Goal: Transaction & Acquisition: Purchase product/service

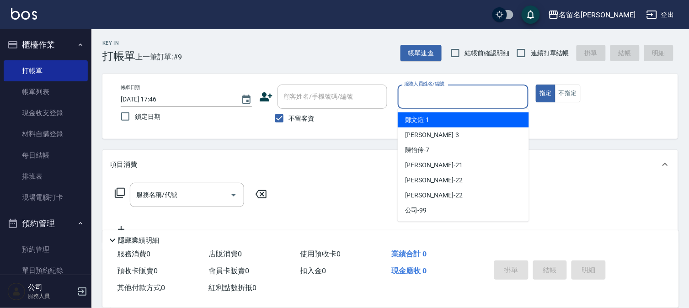
click at [414, 97] on input "服務人員姓名/編號" at bounding box center [463, 97] width 123 height 16
click at [409, 114] on div "[PERSON_NAME]-1" at bounding box center [463, 120] width 131 height 15
type input "[PERSON_NAME]-1"
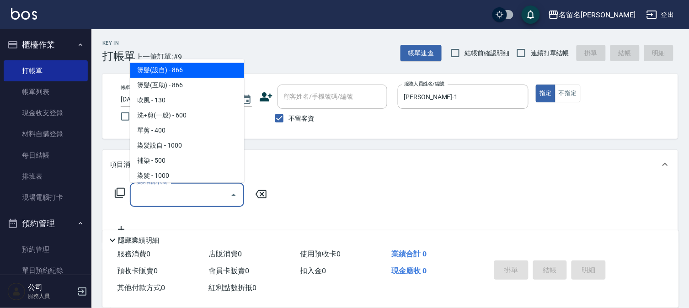
click at [135, 196] on input "服務名稱/代號" at bounding box center [180, 195] width 92 height 16
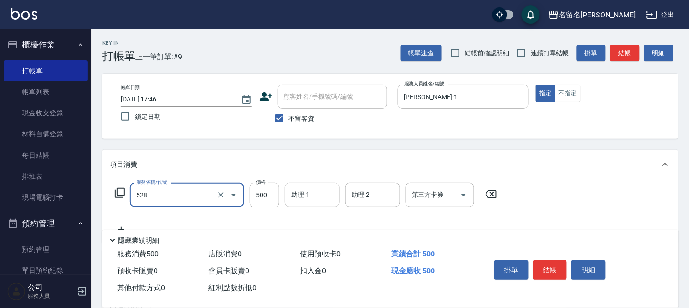
type input "頭皮養護B(528)"
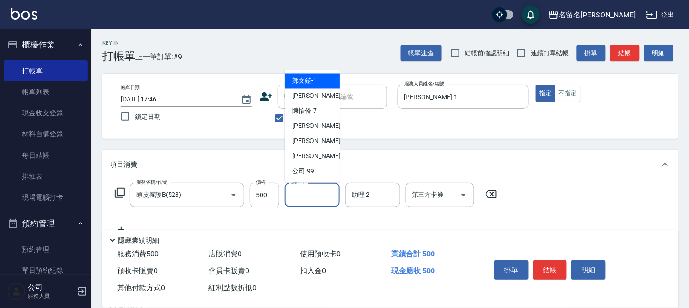
click at [295, 202] on input "助理-1" at bounding box center [312, 195] width 47 height 16
click at [329, 79] on div "[PERSON_NAME]-1" at bounding box center [312, 81] width 55 height 15
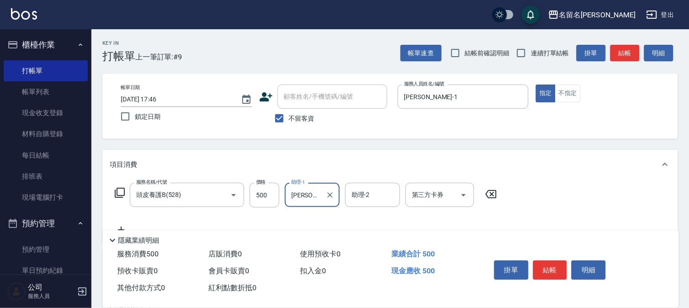
type input "[PERSON_NAME]-1"
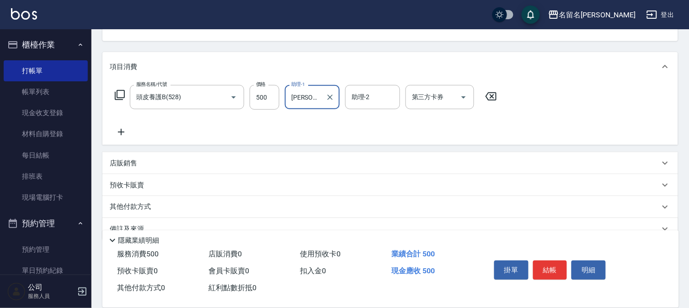
scroll to position [102, 0]
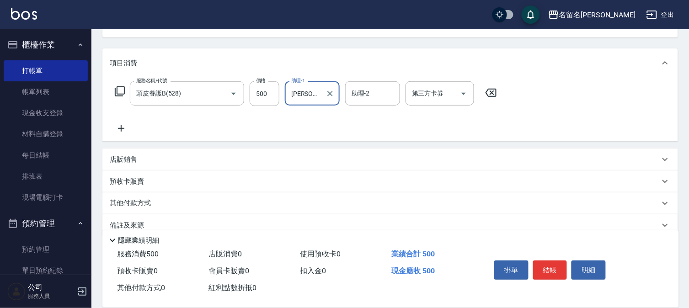
click at [124, 124] on icon at bounding box center [121, 128] width 23 height 11
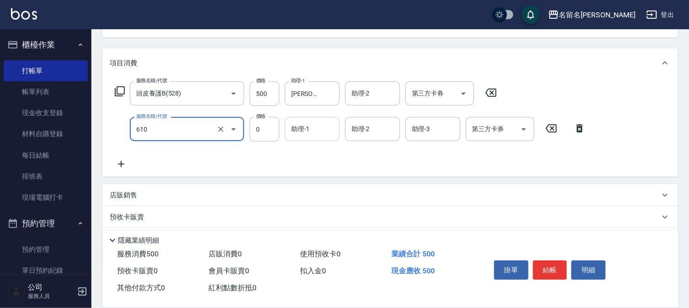
type input "新雪海微酸卡卷免費(610)"
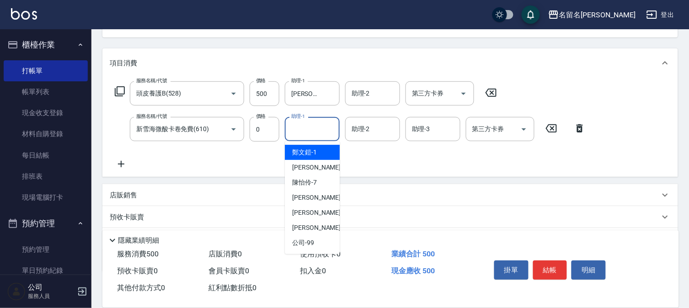
click at [307, 134] on input "助理-1" at bounding box center [312, 129] width 47 height 16
click at [312, 154] on span "[PERSON_NAME]-1" at bounding box center [304, 153] width 25 height 10
type input "[PERSON_NAME]-1"
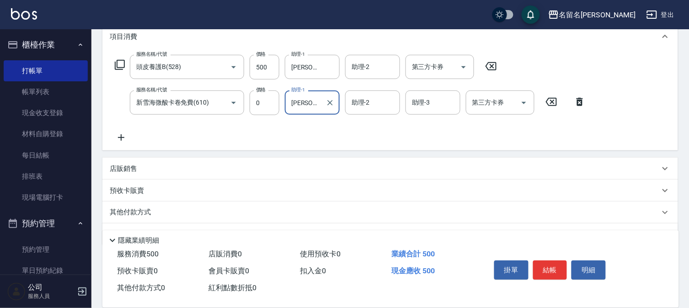
scroll to position [152, 0]
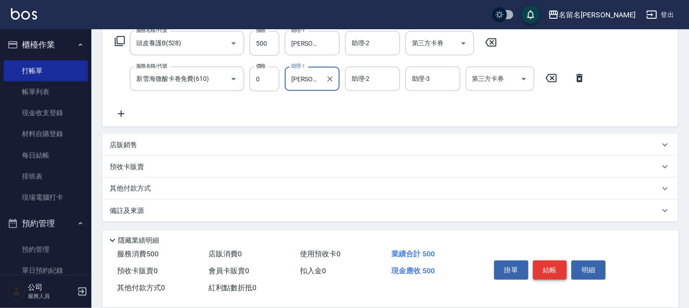
click at [551, 271] on button "結帳" at bounding box center [550, 270] width 34 height 19
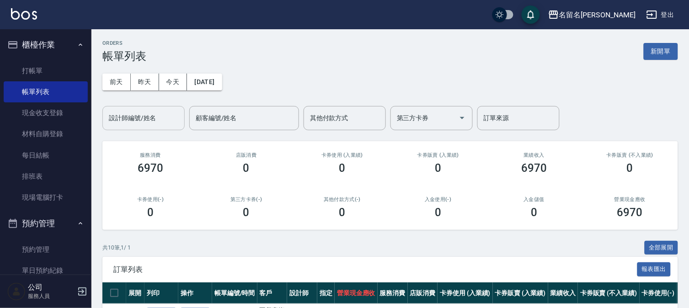
click at [163, 118] on input "設計師編號/姓名" at bounding box center [144, 118] width 74 height 16
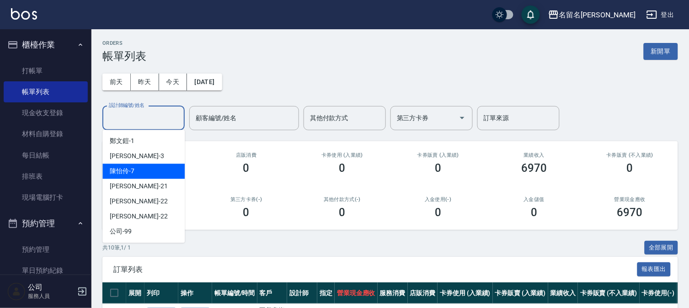
click at [170, 164] on div "[PERSON_NAME]-7" at bounding box center [143, 171] width 82 height 15
type input "陳怡伶-7"
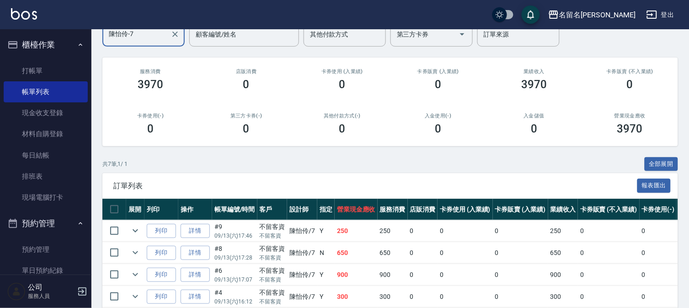
scroll to position [102, 0]
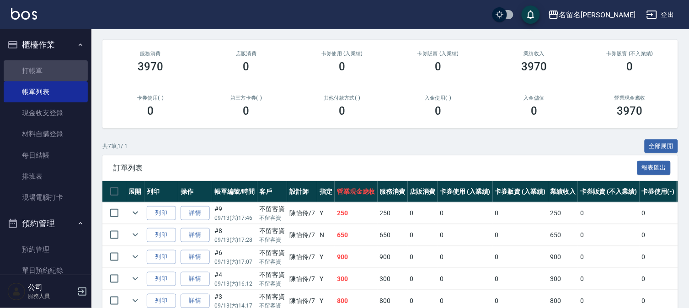
drag, startPoint x: 47, startPoint y: 69, endPoint x: 93, endPoint y: 71, distance: 46.2
click at [48, 69] on link "打帳單" at bounding box center [46, 70] width 84 height 21
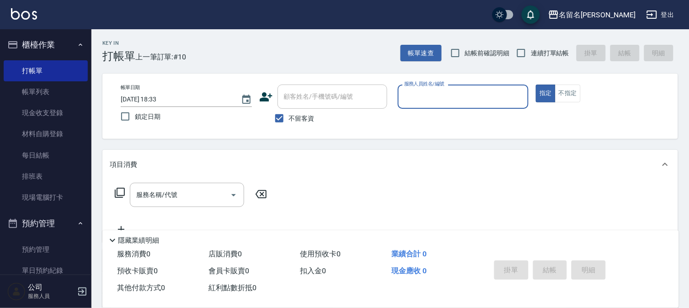
click at [496, 93] on input "服務人員姓名/編號" at bounding box center [463, 97] width 123 height 16
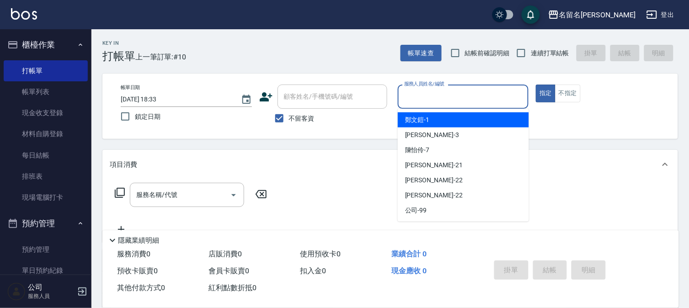
type input "7"
type button "true"
type input "7"
type input "陳怡伶-7"
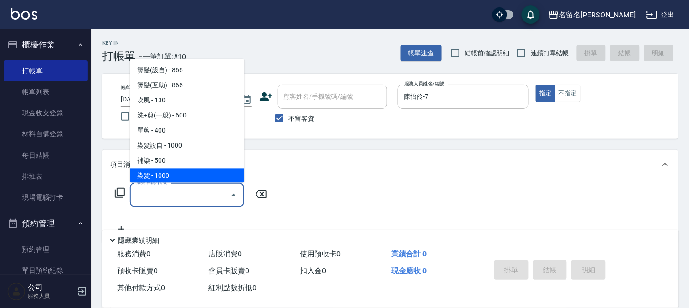
click at [175, 200] on input "服務名稱/代號" at bounding box center [180, 195] width 92 height 16
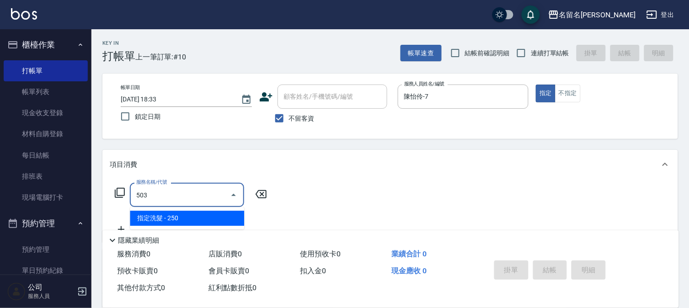
type input "指定洗髮(503)"
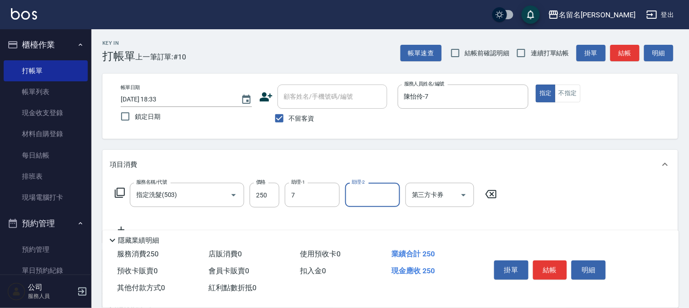
type input "陳怡伶-7"
click at [555, 269] on button "結帳" at bounding box center [550, 270] width 34 height 19
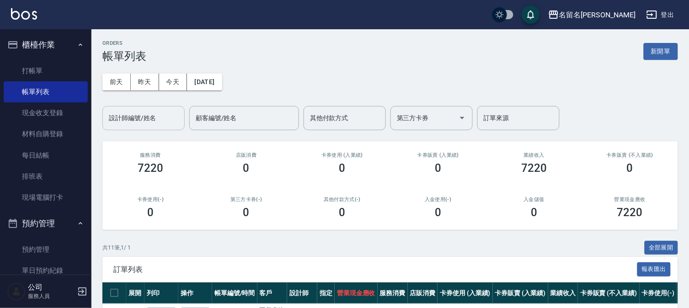
click at [163, 121] on input "設計師編號/姓名" at bounding box center [144, 118] width 74 height 16
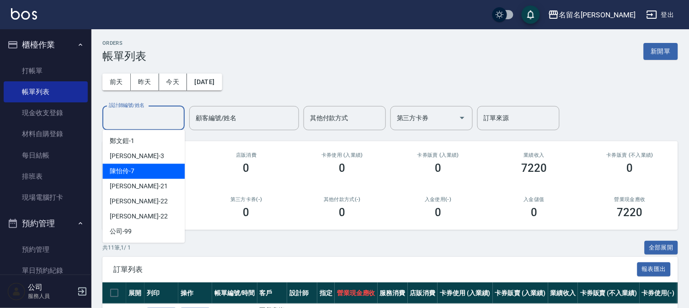
click at [167, 167] on div "[PERSON_NAME]-7" at bounding box center [143, 171] width 82 height 15
type input "陳怡伶-7"
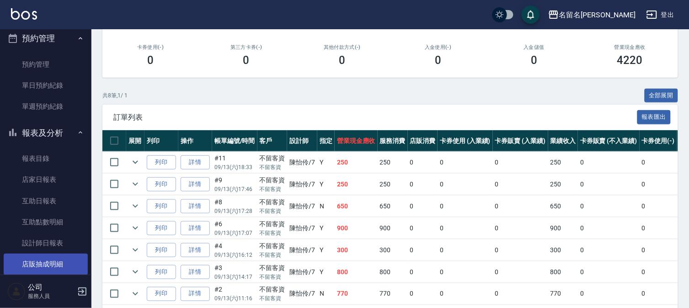
scroll to position [203, 0]
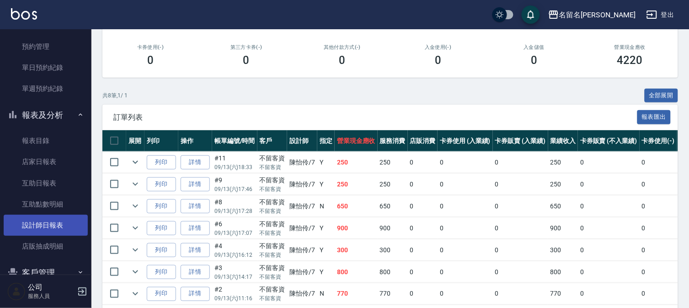
click at [56, 225] on link "設計師日報表" at bounding box center [46, 225] width 84 height 21
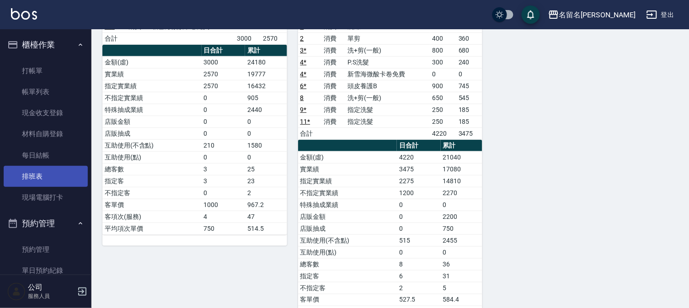
scroll to position [51, 0]
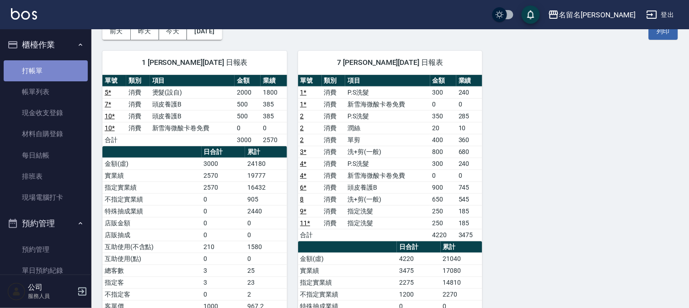
click at [58, 70] on link "打帳單" at bounding box center [46, 70] width 84 height 21
